Goal: Navigation & Orientation: Find specific page/section

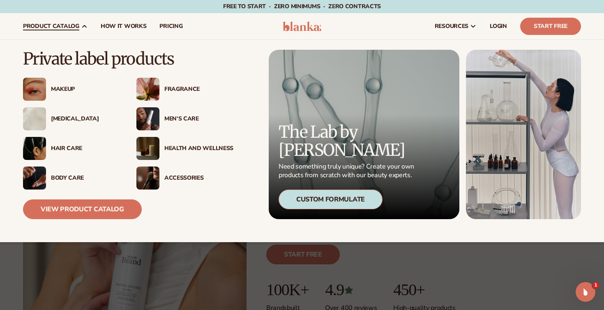
click at [65, 123] on div "[MEDICAL_DATA]" at bounding box center [71, 118] width 97 height 23
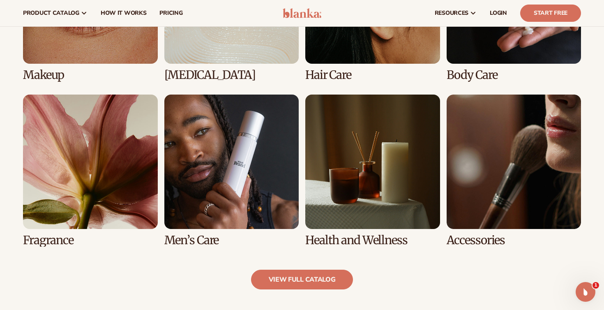
scroll to position [675, 0]
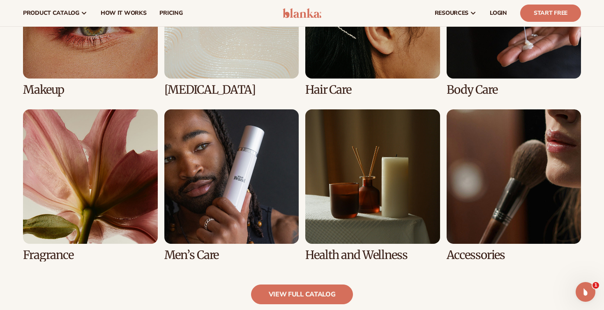
click at [248, 62] on link "2 / 8" at bounding box center [231, 20] width 135 height 152
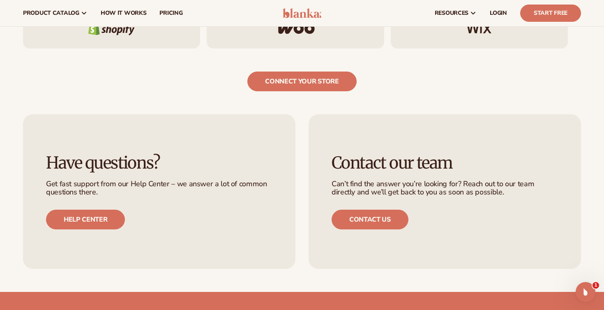
scroll to position [1346, 0]
